Goal: Task Accomplishment & Management: Use online tool/utility

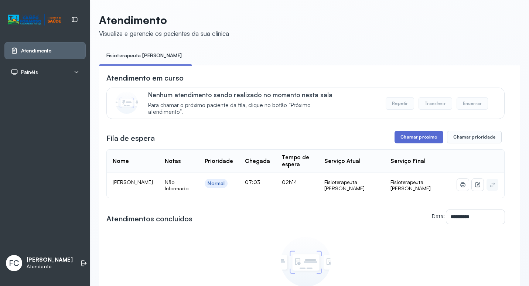
click at [418, 137] on button "Chamar próximo" at bounding box center [419, 137] width 49 height 13
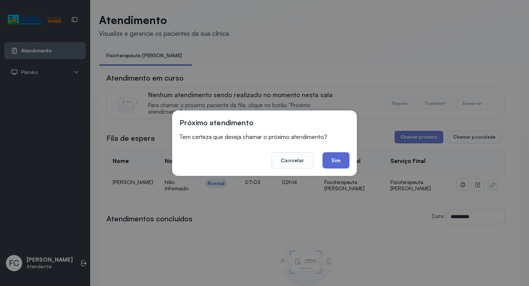
click at [329, 159] on button "Sim" at bounding box center [336, 160] width 27 height 16
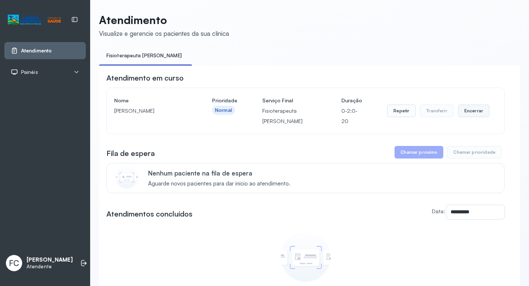
click at [474, 117] on button "Encerrar" at bounding box center [473, 111] width 31 height 13
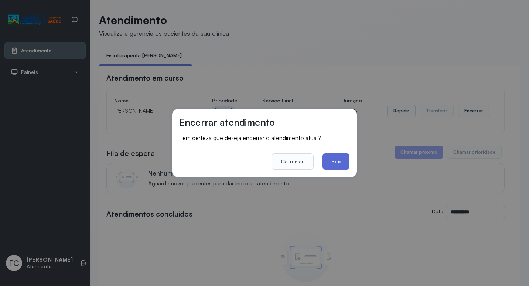
click at [341, 166] on button "Sim" at bounding box center [336, 161] width 27 height 16
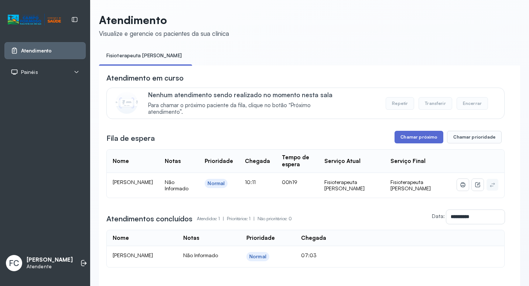
click at [410, 140] on button "Chamar próximo" at bounding box center [419, 137] width 49 height 13
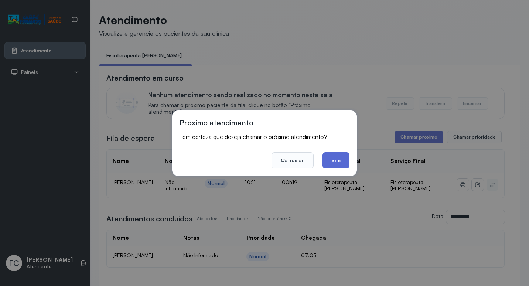
click at [328, 163] on button "Sim" at bounding box center [336, 160] width 27 height 16
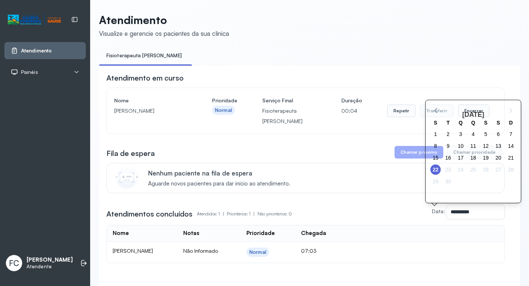
click at [466, 112] on div "[DATE]" at bounding box center [473, 114] width 28 height 11
click at [400, 137] on div "**********" at bounding box center [305, 168] width 398 height 190
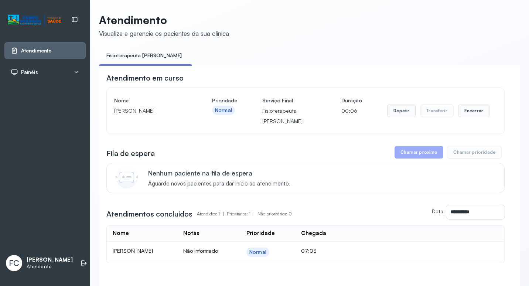
click at [452, 111] on div "Repetir Transferir Encerrar" at bounding box center [438, 111] width 102 height 13
click at [458, 108] on button "Encerrar" at bounding box center [473, 111] width 31 height 13
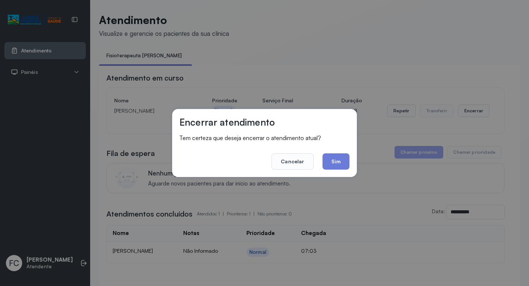
drag, startPoint x: 343, startPoint y: 162, endPoint x: 302, endPoint y: 99, distance: 75.0
click at [342, 160] on button "Sim" at bounding box center [336, 161] width 27 height 16
